Goal: Task Accomplishment & Management: Manage account settings

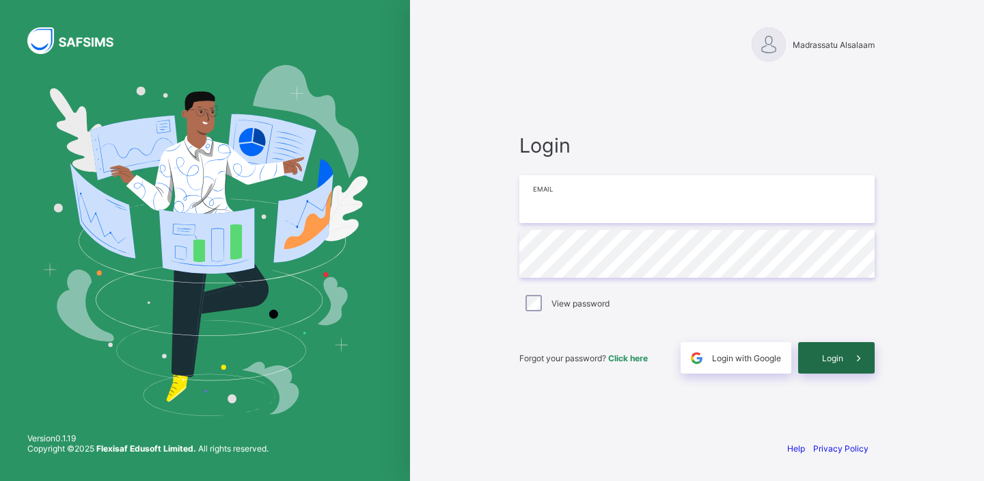
type input "**********"
click at [855, 356] on icon at bounding box center [859, 357] width 14 height 13
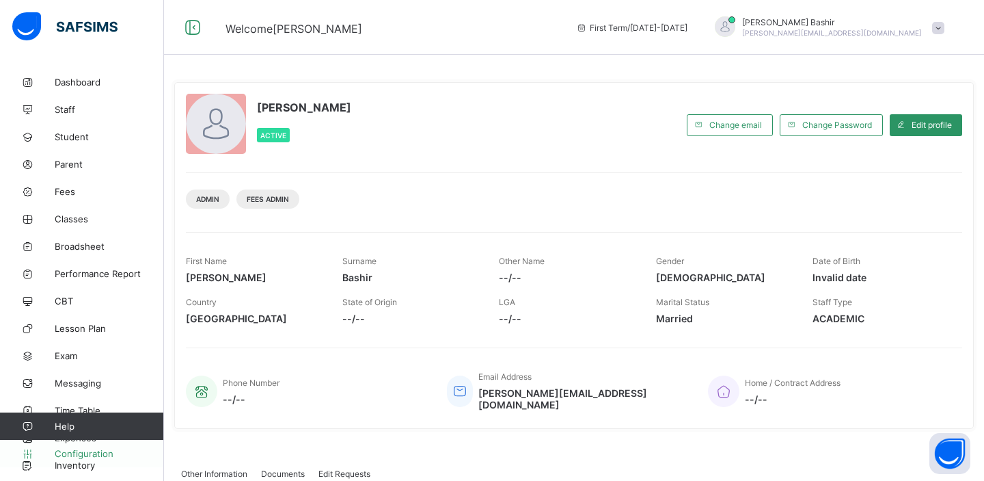
click at [90, 451] on span "Configuration" at bounding box center [109, 453] width 109 height 11
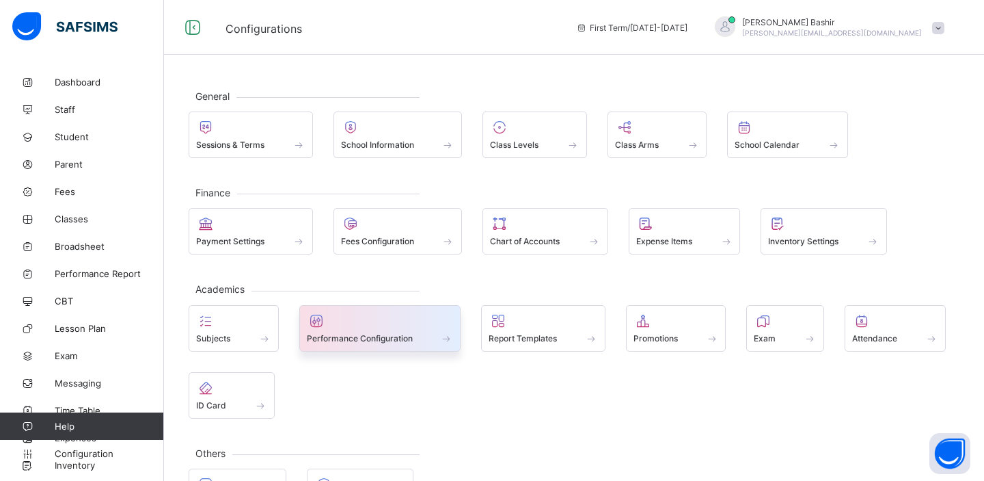
click at [368, 334] on span "Performance Configuration" at bounding box center [360, 338] width 106 height 10
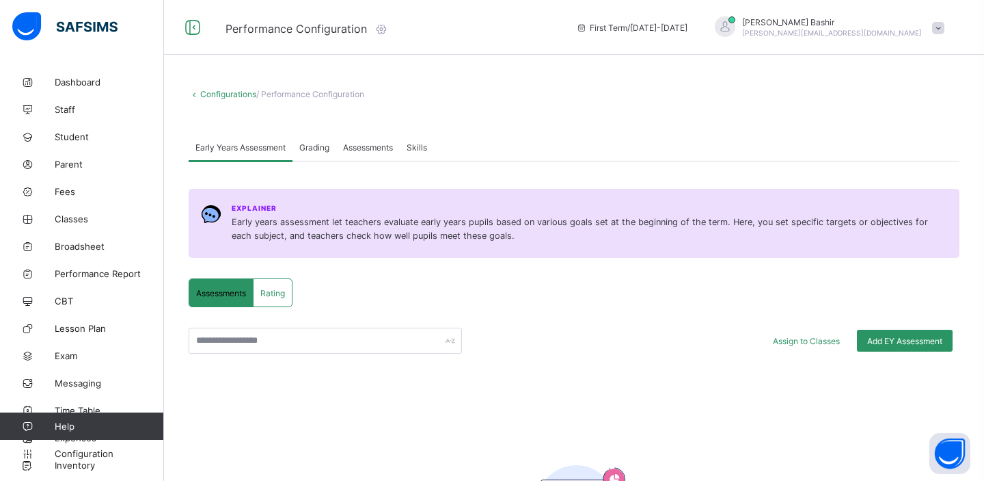
click at [383, 26] on icon at bounding box center [381, 29] width 15 height 14
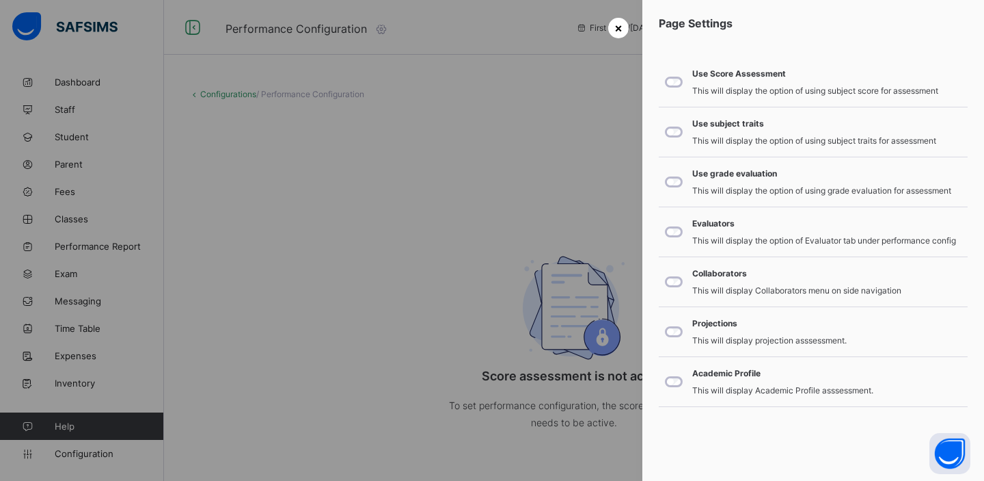
click at [619, 24] on span "×" at bounding box center [618, 28] width 8 height 14
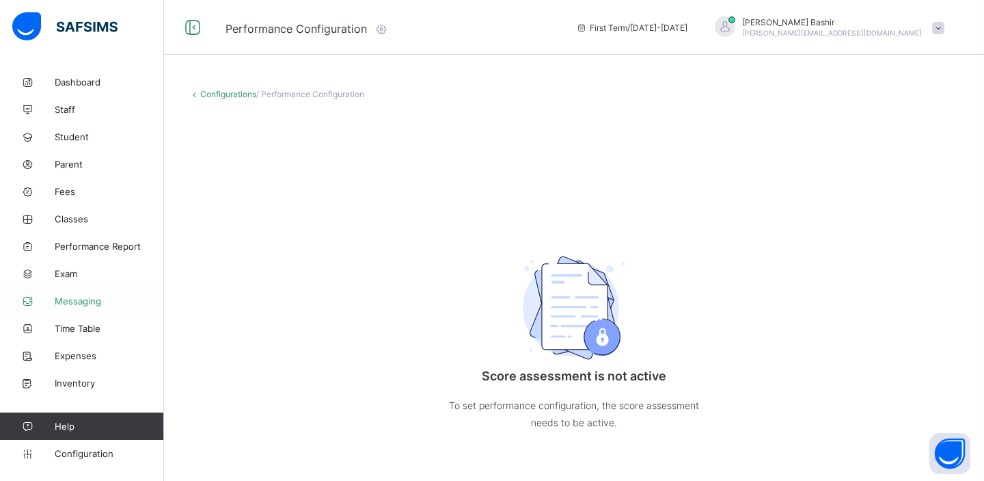
click at [90, 301] on span "Messaging" at bounding box center [109, 300] width 109 height 11
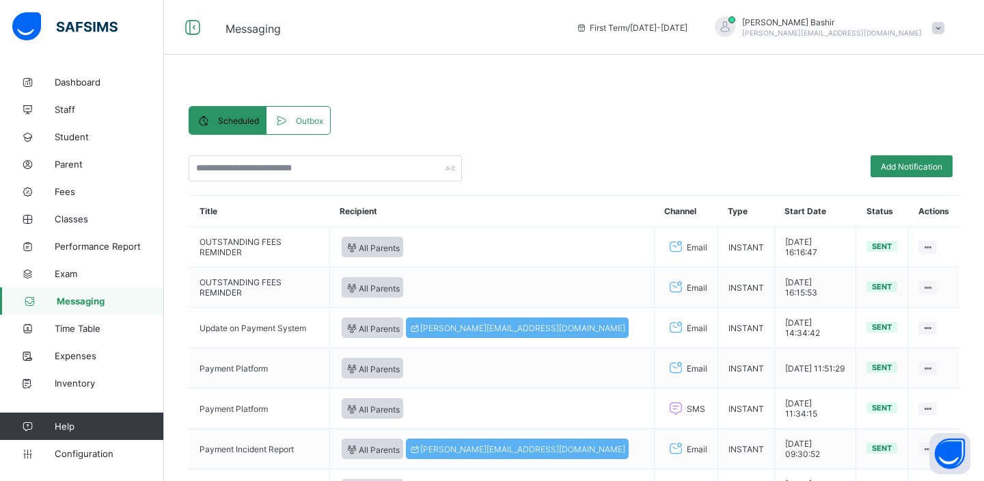
click at [303, 117] on span "Outbox" at bounding box center [309, 121] width 27 height 10
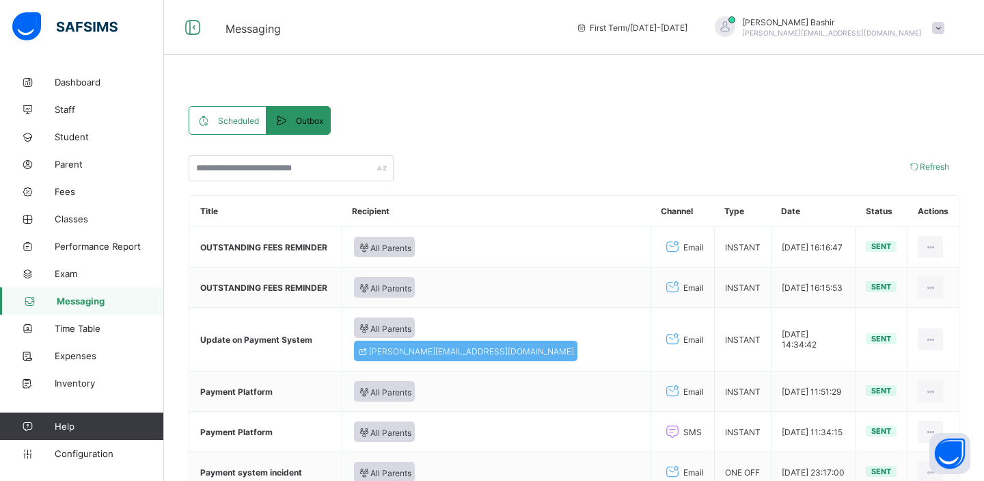
click at [236, 122] on span "Scheduled" at bounding box center [238, 121] width 41 height 10
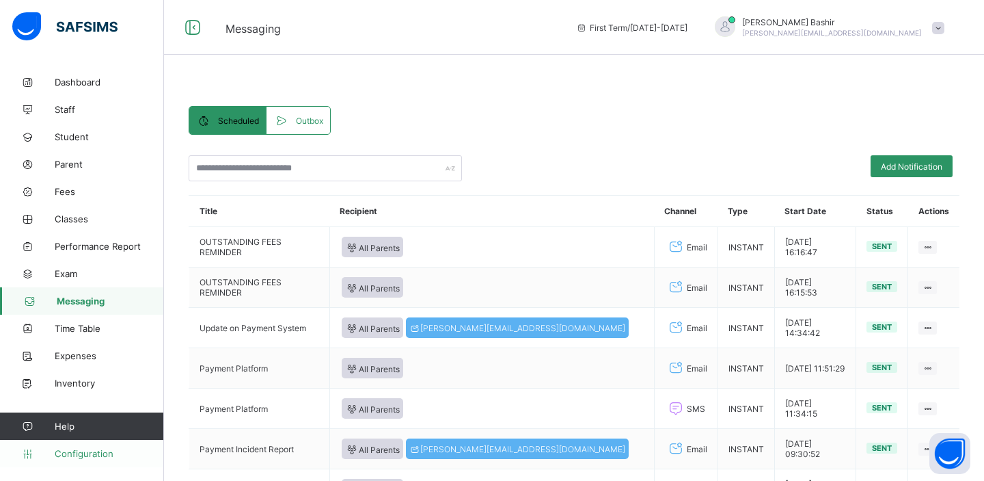
click at [84, 455] on span "Configuration" at bounding box center [109, 453] width 109 height 11
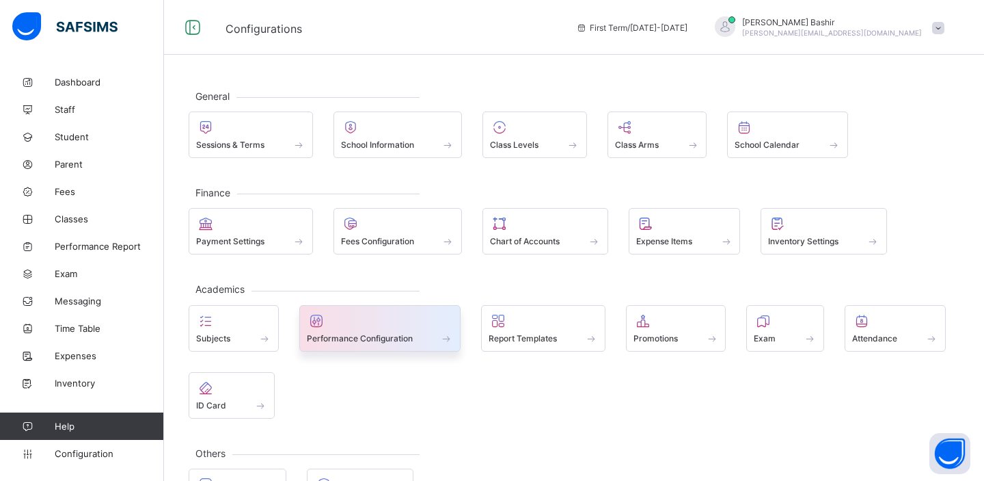
click at [355, 334] on span "Performance Configuration" at bounding box center [360, 338] width 106 height 10
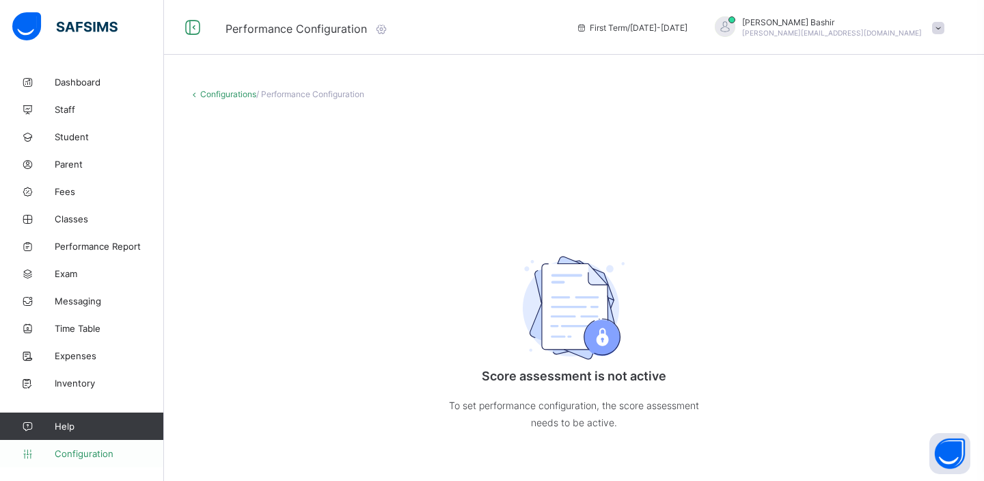
click at [98, 452] on span "Configuration" at bounding box center [109, 453] width 109 height 11
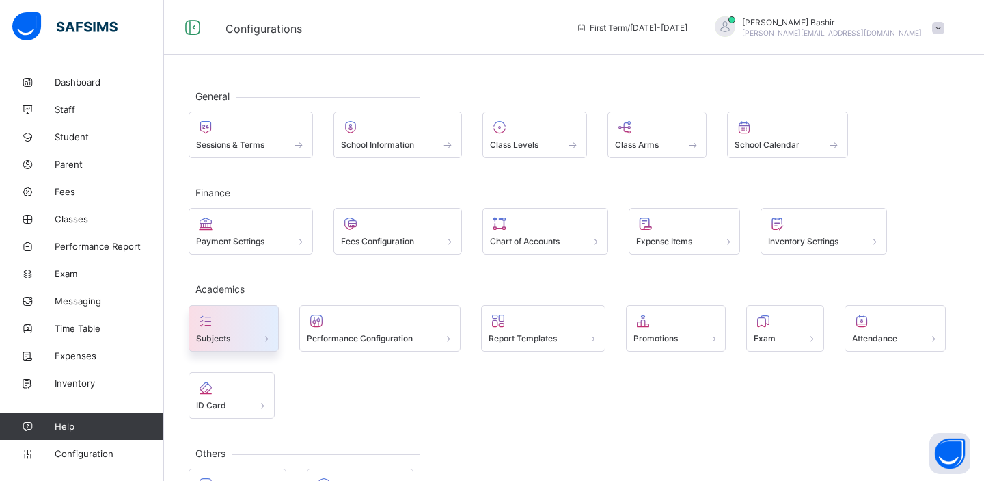
scroll to position [56, 0]
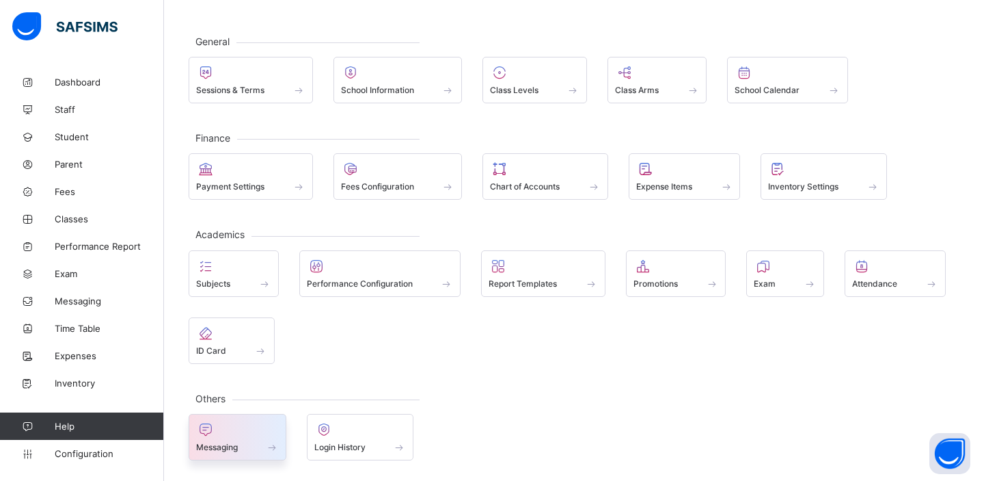
click at [232, 442] on span "Messaging" at bounding box center [217, 447] width 42 height 10
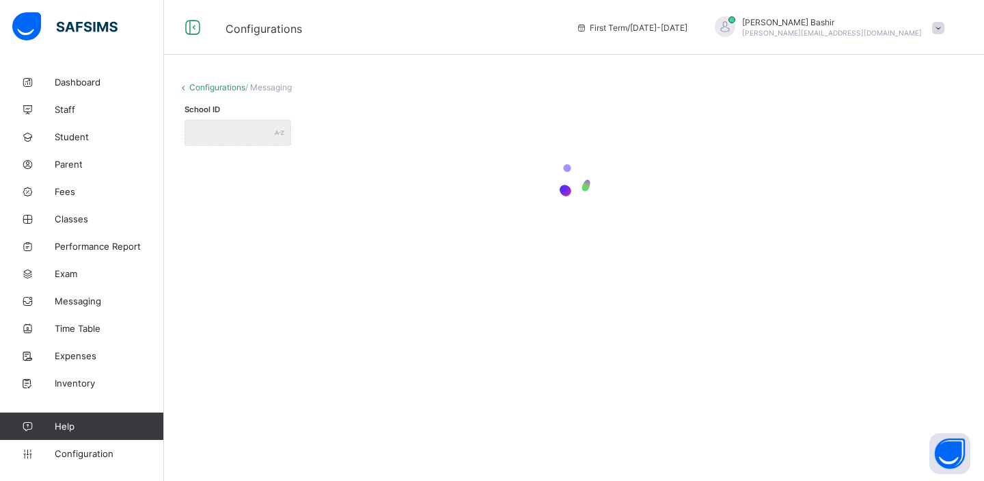
type input "**********"
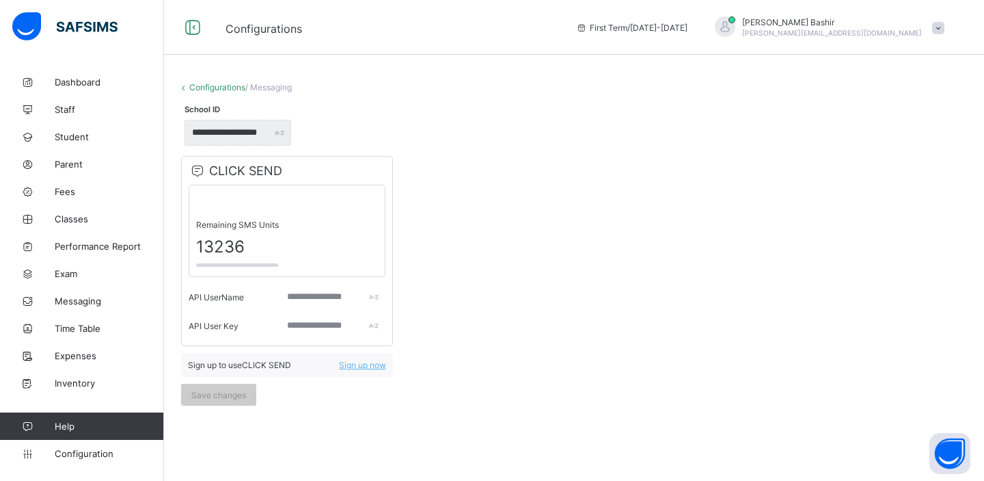
click at [232, 247] on span "13236" at bounding box center [287, 246] width 182 height 20
click at [223, 252] on span "13236" at bounding box center [287, 246] width 182 height 20
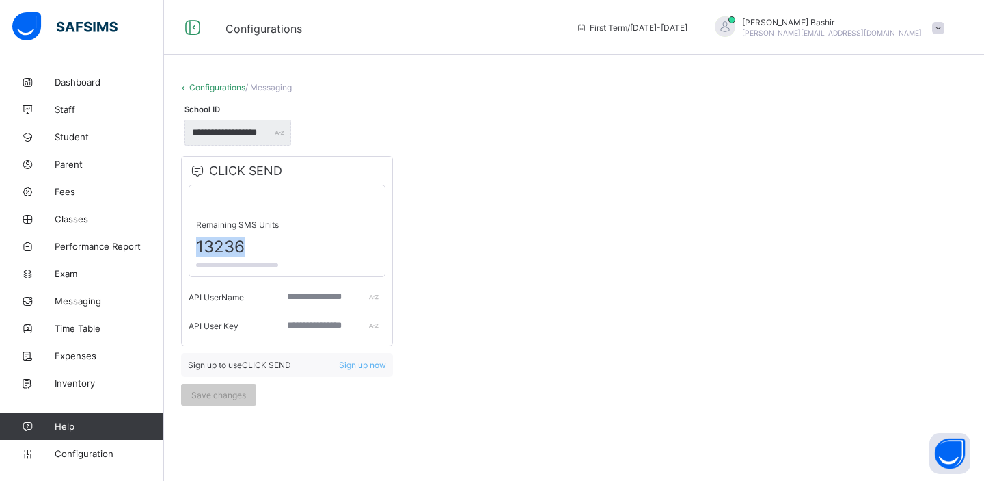
click at [242, 249] on span "13236" at bounding box center [287, 246] width 182 height 20
